Goal: Navigation & Orientation: Find specific page/section

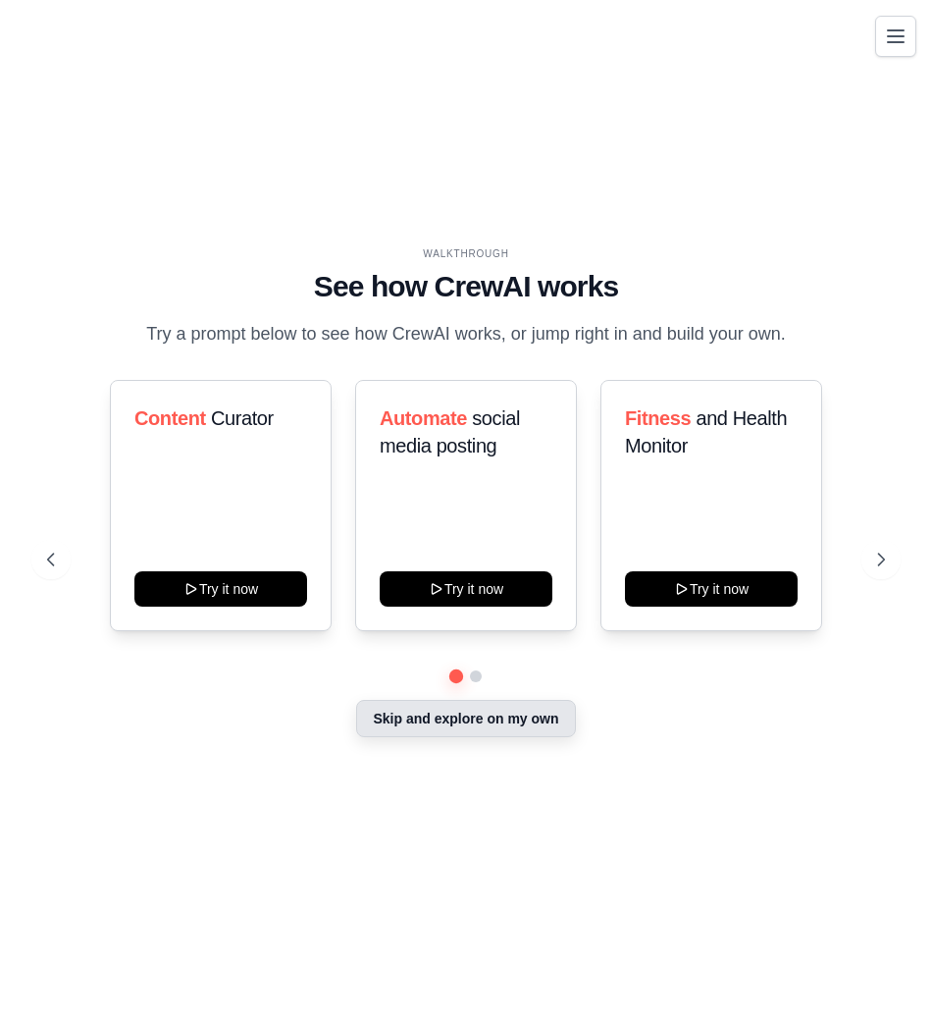
click at [518, 728] on button "Skip and explore on my own" at bounding box center [465, 718] width 219 height 37
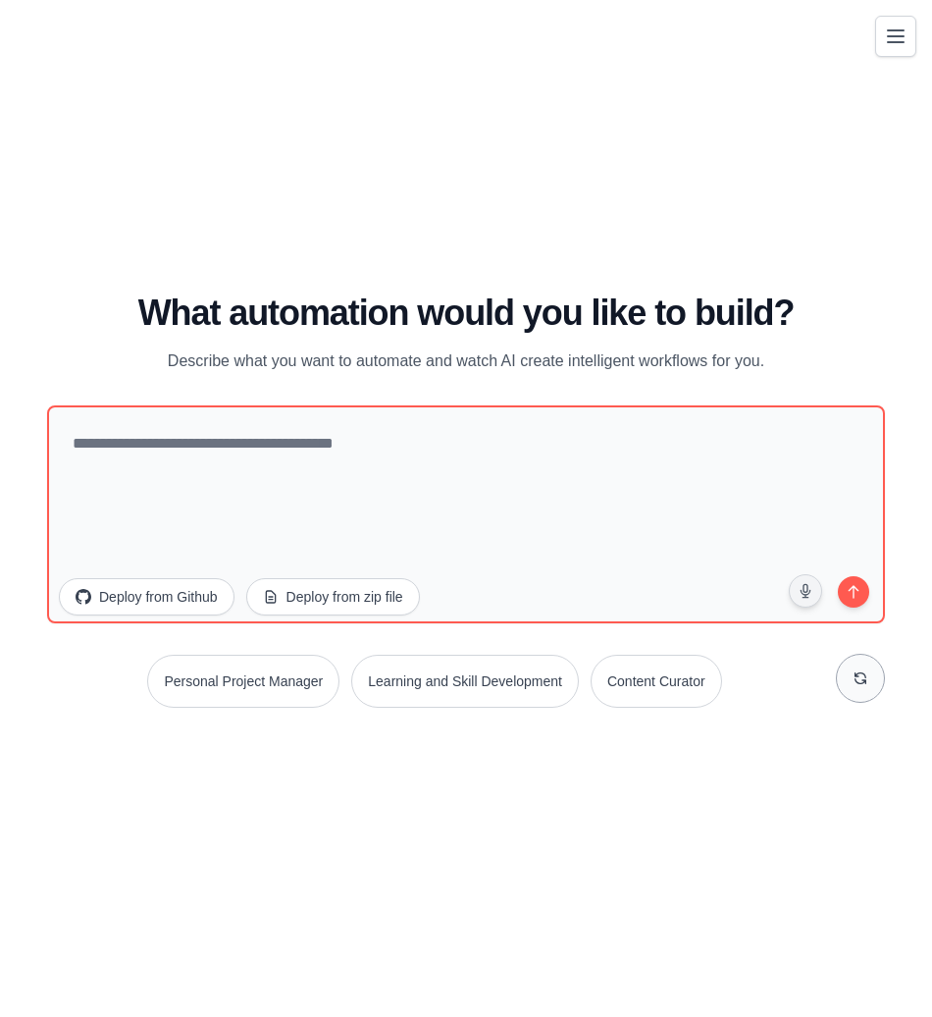
click at [864, 684] on icon at bounding box center [861, 678] width 16 height 16
click at [882, 49] on button "Toggle navigation" at bounding box center [895, 35] width 41 height 41
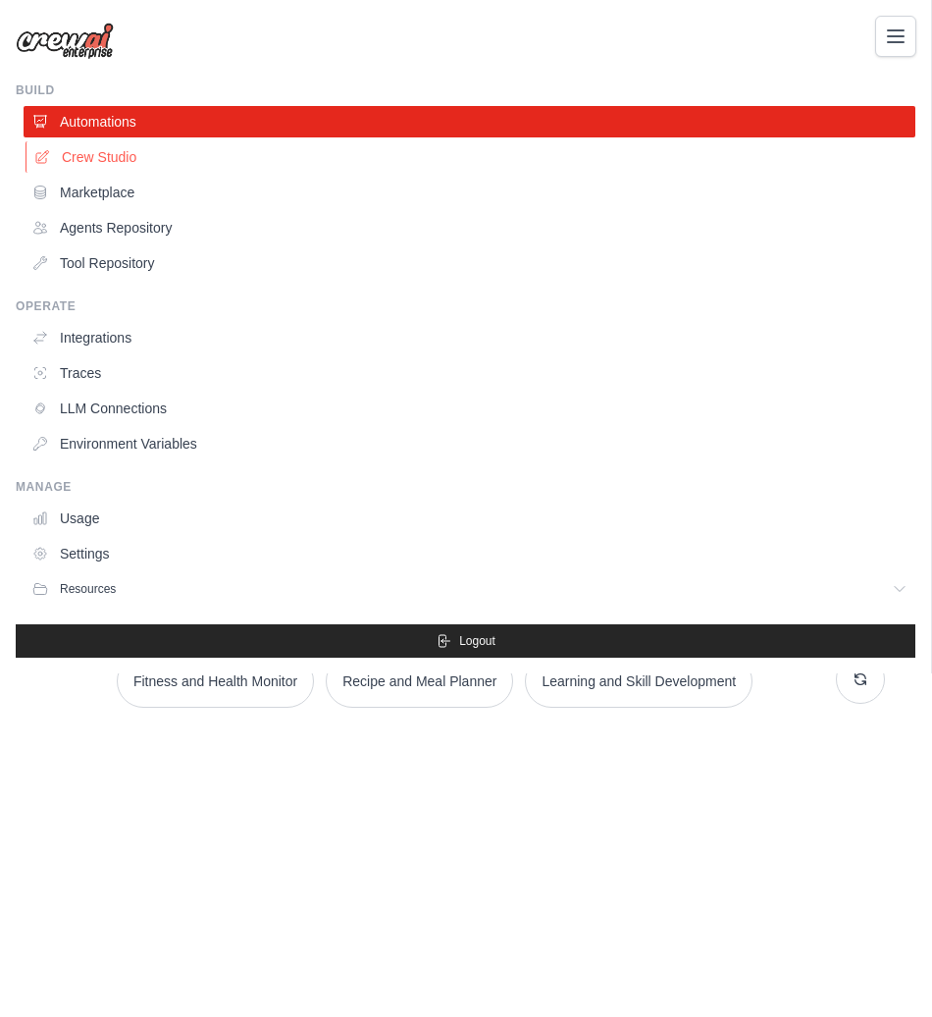
click at [92, 150] on link "Crew Studio" at bounding box center [472, 156] width 892 height 31
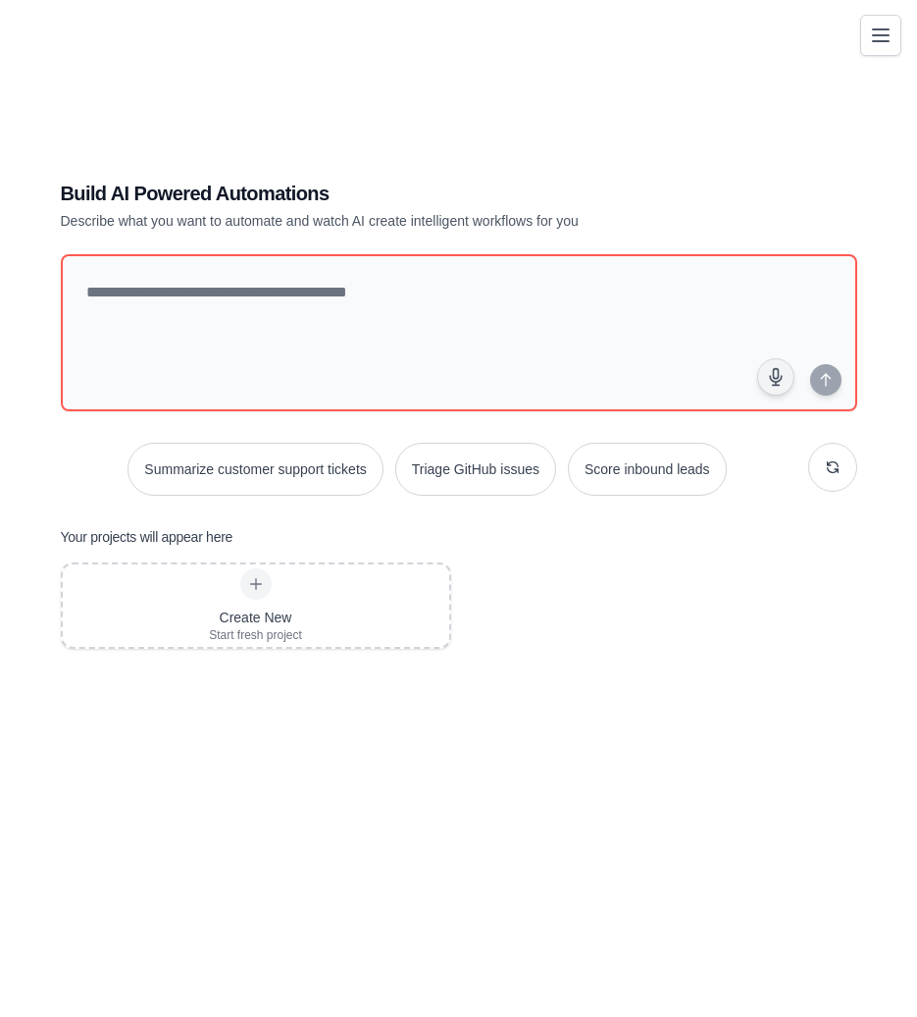
click at [899, 37] on button "Toggle navigation" at bounding box center [881, 35] width 41 height 41
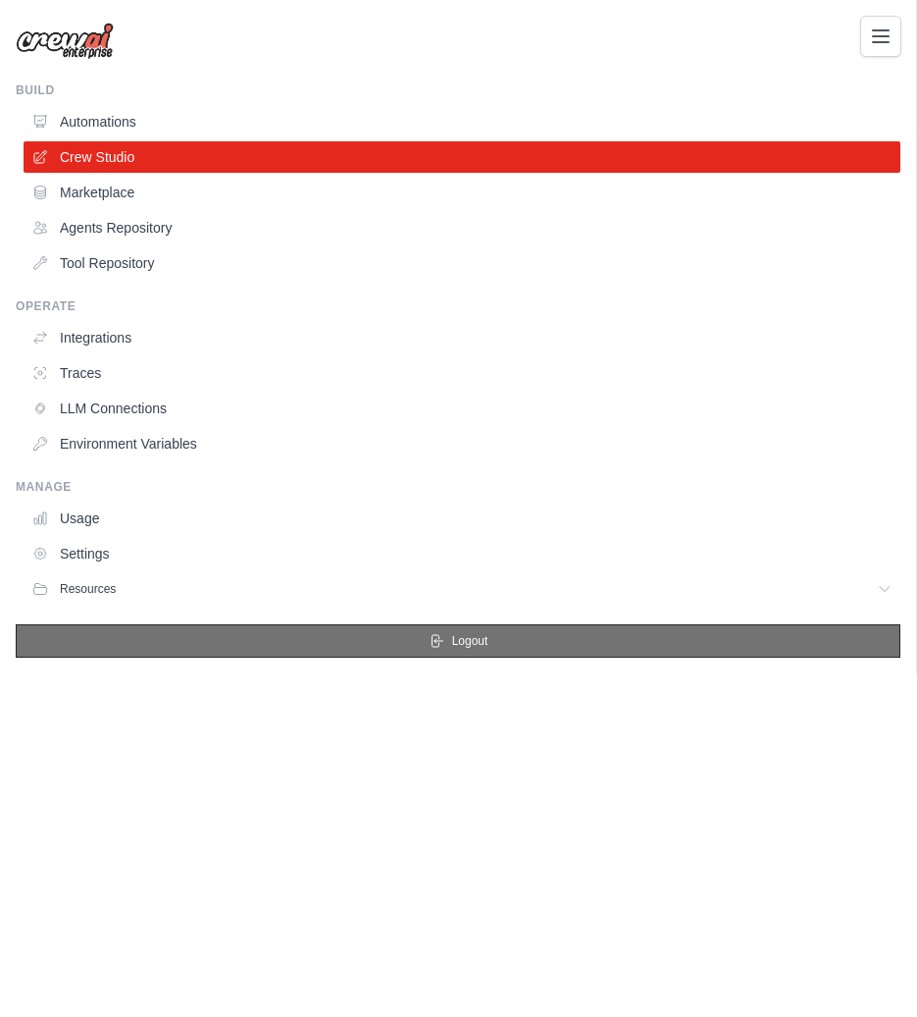
click at [472, 649] on button "Logout" at bounding box center [458, 640] width 885 height 33
